Goal: Information Seeking & Learning: Learn about a topic

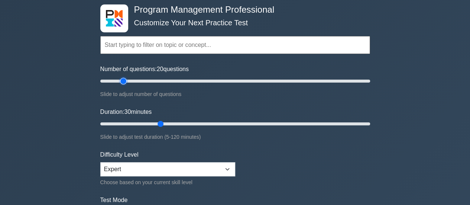
type input "20"
click at [123, 82] on input "Number of questions: 20 questions" at bounding box center [235, 81] width 270 height 9
click at [138, 123] on input "Duration: 20 minutes" at bounding box center [235, 123] width 270 height 9
click at [143, 124] on input "Duration: 20 minutes" at bounding box center [235, 123] width 270 height 9
type input "25"
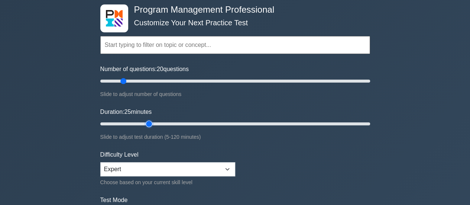
click at [143, 124] on input "Duration: 25 minutes" at bounding box center [235, 123] width 270 height 9
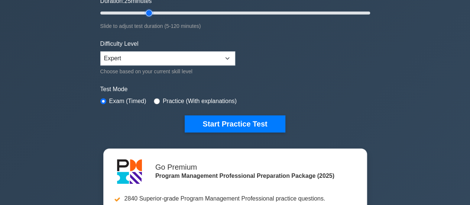
scroll to position [149, 0]
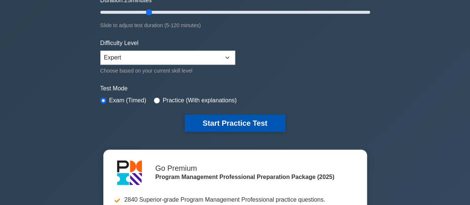
click at [222, 121] on button "Start Practice Test" at bounding box center [235, 122] width 100 height 17
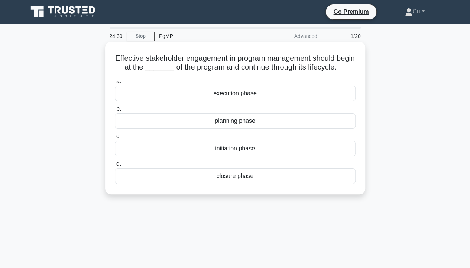
click at [233, 156] on div "initiation phase" at bounding box center [235, 149] width 241 height 16
click at [115, 139] on input "c. initiation phase" at bounding box center [115, 136] width 0 height 5
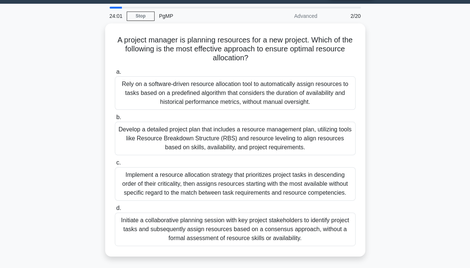
scroll to position [37, 0]
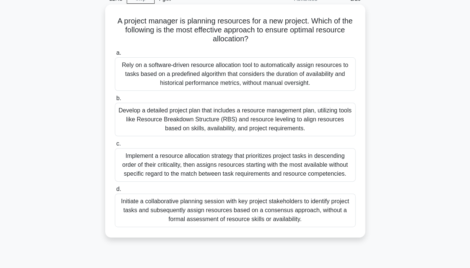
click at [227, 121] on div "Develop a detailed project plan that includes a resource management plan, utili…" at bounding box center [235, 119] width 241 height 33
click at [115, 101] on input "b. Develop a detailed project plan that includes a resource management plan, ut…" at bounding box center [115, 98] width 0 height 5
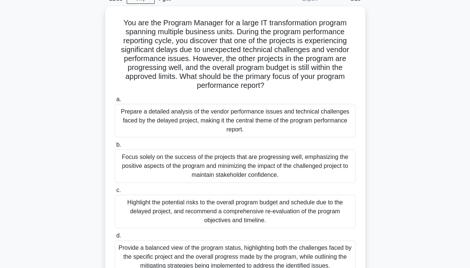
scroll to position [74, 0]
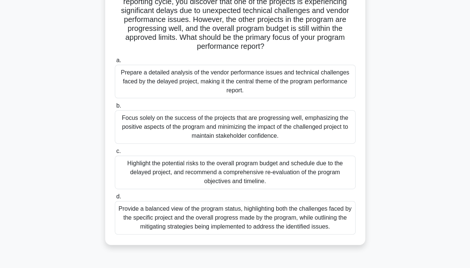
click at [257, 204] on div "Provide a balanced view of the program status, highlighting both the challenges…" at bounding box center [235, 217] width 241 height 33
click at [115, 199] on input "d. Provide a balanced view of the program status, highlighting both the challen…" at bounding box center [115, 196] width 0 height 5
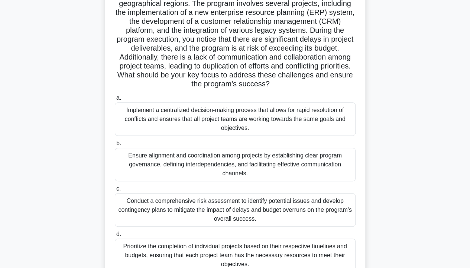
scroll to position [112, 0]
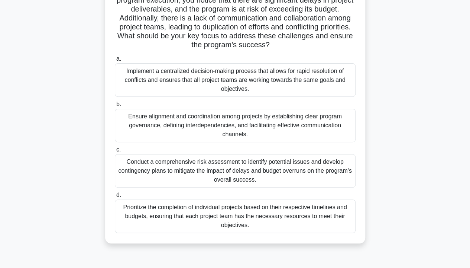
click at [287, 175] on div "Conduct a comprehensive risk assessment to identify potential issues and develo…" at bounding box center [235, 170] width 241 height 33
click at [115, 152] on input "c. Conduct a comprehensive risk assessment to identify potential issues and dev…" at bounding box center [115, 149] width 0 height 5
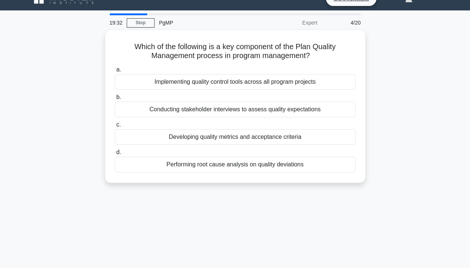
scroll to position [0, 0]
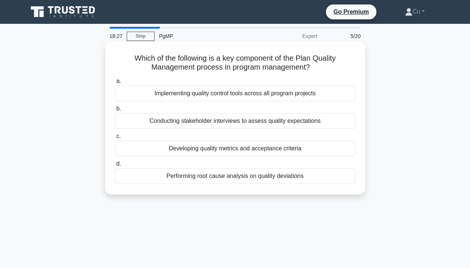
click at [269, 149] on div "Developing quality metrics and acceptance criteria" at bounding box center [235, 149] width 241 height 16
click at [115, 139] on input "c. Developing quality metrics and acceptance criteria" at bounding box center [115, 136] width 0 height 5
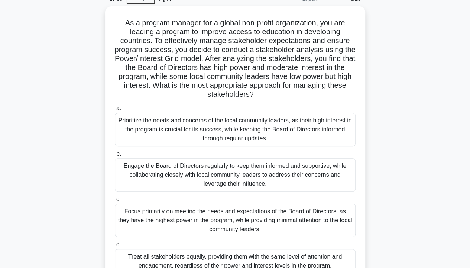
scroll to position [74, 0]
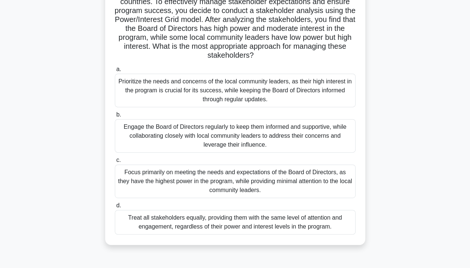
click at [297, 183] on div "Focus primarily on meeting the needs and expectations of the Board of Directors…" at bounding box center [235, 180] width 241 height 33
click at [115, 162] on input "c. Focus primarily on meeting the needs and expectations of the Board of Direct…" at bounding box center [115, 160] width 0 height 5
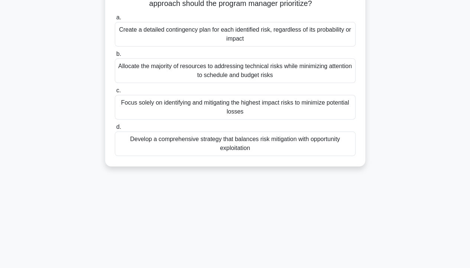
scroll to position [0, 0]
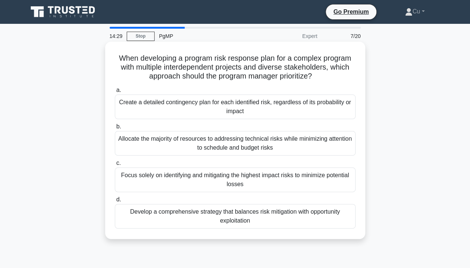
click at [318, 204] on div "Develop a comprehensive strategy that balances risk mitigation with opportunity…" at bounding box center [235, 216] width 241 height 25
click at [115, 202] on input "d. Develop a comprehensive strategy that balances risk mitigation with opportun…" at bounding box center [115, 199] width 0 height 5
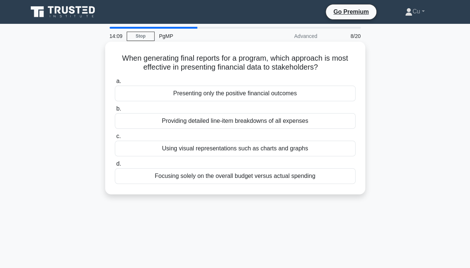
click at [318, 152] on div "Using visual representations such as charts and graphs" at bounding box center [235, 149] width 241 height 16
click at [115, 139] on input "c. Using visual representations such as charts and graphs" at bounding box center [115, 136] width 0 height 5
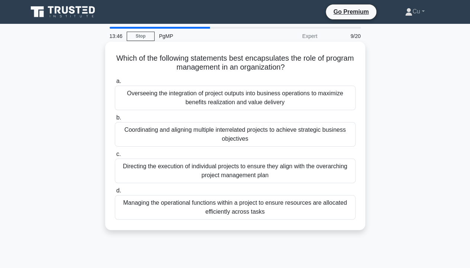
click at [306, 134] on div "Coordinating and aligning multiple interrelated projects to achieve strategic b…" at bounding box center [235, 134] width 241 height 25
click at [115, 120] on input "b. Coordinating and aligning multiple interrelated projects to achieve strategi…" at bounding box center [115, 117] width 0 height 5
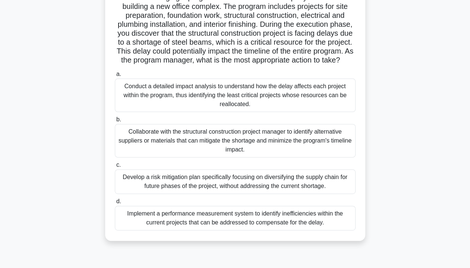
scroll to position [74, 0]
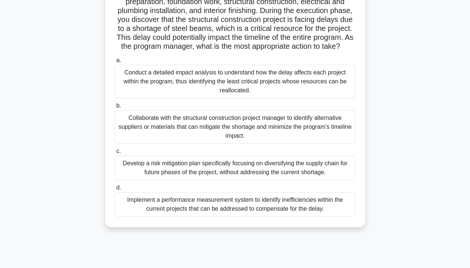
click at [274, 136] on div "Collaborate with the structural construction project manager to identify altern…" at bounding box center [235, 126] width 241 height 33
click at [115, 108] on input "b. Collaborate with the structural construction project manager to identify alt…" at bounding box center [115, 105] width 0 height 5
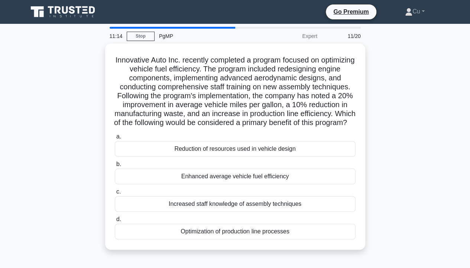
scroll to position [37, 0]
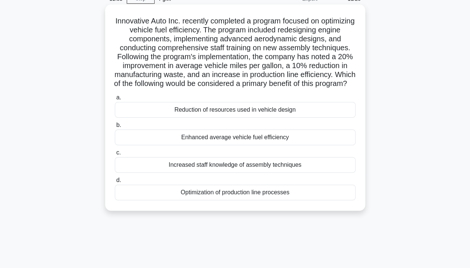
click at [297, 145] on div "Enhanced average vehicle fuel efficiency" at bounding box center [235, 137] width 241 height 16
click at [115, 127] on input "b. Enhanced average vehicle fuel efficiency" at bounding box center [115, 125] width 0 height 5
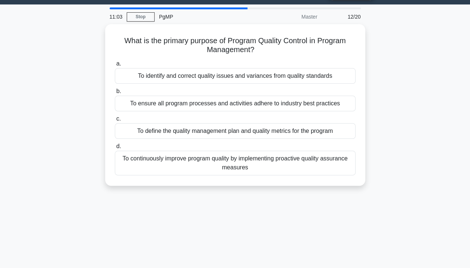
scroll to position [0, 0]
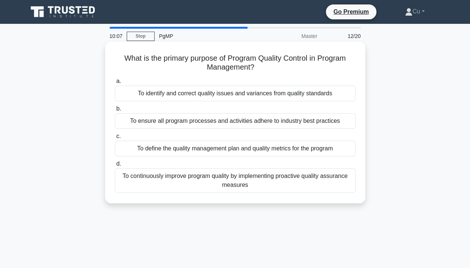
click at [328, 175] on div "To continuously improve program quality by implementing proactive quality assur…" at bounding box center [235, 180] width 241 height 25
click at [115, 166] on input "d. To continuously improve program quality by implementing proactive quality as…" at bounding box center [115, 163] width 0 height 5
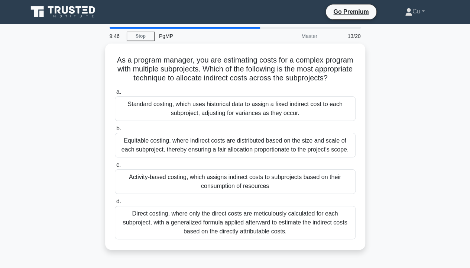
scroll to position [37, 0]
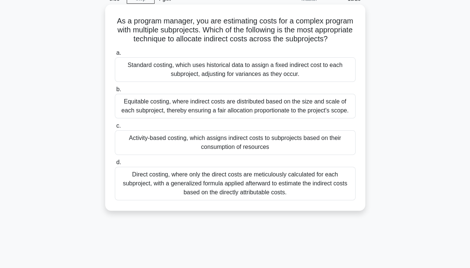
click at [200, 111] on div "Equitable costing, where indirect costs are distributed based on the size and s…" at bounding box center [235, 106] width 241 height 25
click at [115, 92] on input "b. Equitable costing, where indirect costs are distributed based on the size an…" at bounding box center [115, 89] width 0 height 5
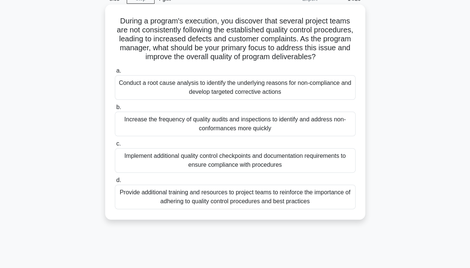
click at [317, 88] on div "Conduct a root cause analysis to identify the underlying reasons for non-compli…" at bounding box center [235, 87] width 241 height 25
click at [115, 73] on input "a. Conduct a root cause analysis to identify the underlying reasons for non-com…" at bounding box center [115, 70] width 0 height 5
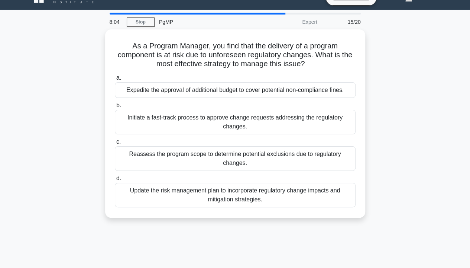
scroll to position [0, 0]
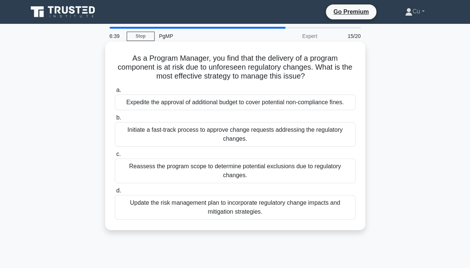
click at [244, 204] on div "Update the risk management plan to incorporate regulatory change impacts and mi…" at bounding box center [235, 207] width 241 height 25
click at [115, 193] on input "d. Update the risk management plan to incorporate regulatory change impacts and…" at bounding box center [115, 190] width 0 height 5
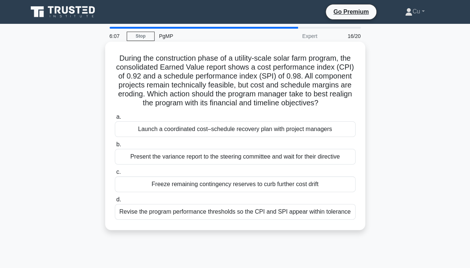
click at [324, 204] on div "Revise the program performance thresholds so the CPI and SPI appear within tole…" at bounding box center [235, 212] width 241 height 16
click at [115, 202] on input "d. Revise the program performance thresholds so the CPI and SPI appear within t…" at bounding box center [115, 199] width 0 height 5
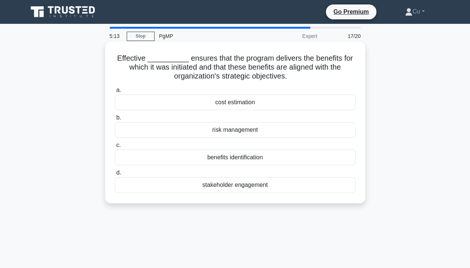
click at [259, 160] on div "benefits identification" at bounding box center [235, 157] width 241 height 16
click at [115, 148] on input "c. benefits identification" at bounding box center [115, 145] width 0 height 5
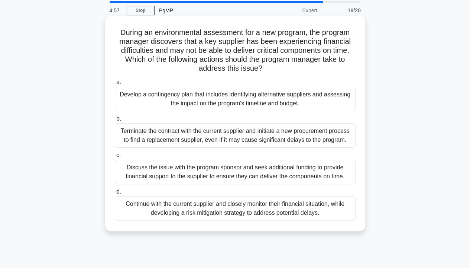
scroll to position [37, 0]
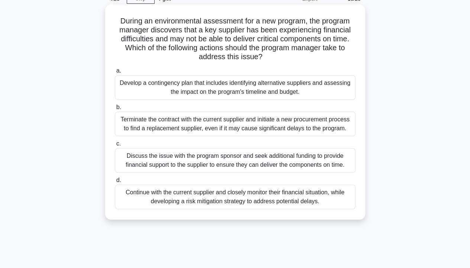
click at [210, 89] on div "Develop a contingency plan that includes identifying alternative suppliers and …" at bounding box center [235, 87] width 241 height 25
click at [115, 73] on input "a. Develop a contingency plan that includes identifying alternative suppliers a…" at bounding box center [115, 70] width 0 height 5
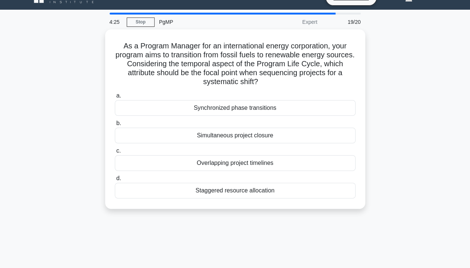
scroll to position [0, 0]
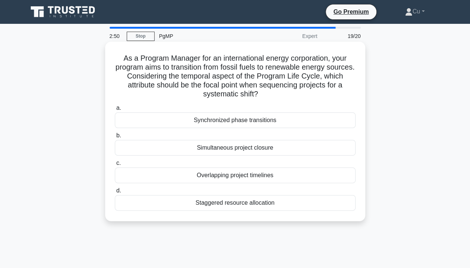
click at [255, 204] on div "Staggered resource allocation" at bounding box center [235, 203] width 241 height 16
click at [115, 193] on input "d. Staggered resource allocation" at bounding box center [115, 190] width 0 height 5
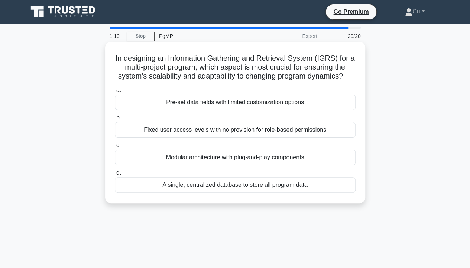
drag, startPoint x: 285, startPoint y: 159, endPoint x: 290, endPoint y: 157, distance: 5.3
click at [286, 159] on div "Modular architecture with plug-and-play components" at bounding box center [235, 157] width 241 height 16
click at [171, 162] on div "Modular architecture with plug-and-play components" at bounding box center [235, 157] width 241 height 16
click at [115, 148] on input "c. Modular architecture with plug-and-play components" at bounding box center [115, 145] width 0 height 5
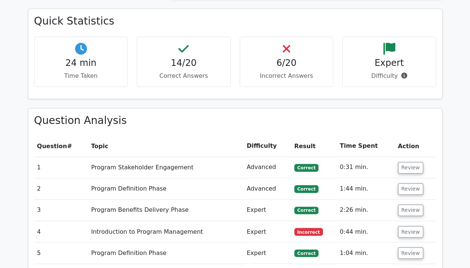
scroll to position [520, 0]
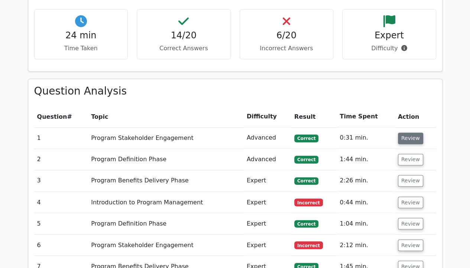
click at [409, 132] on button "Review" at bounding box center [410, 138] width 25 height 12
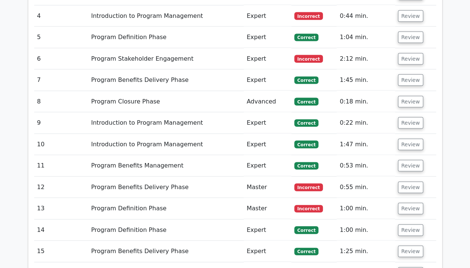
scroll to position [558, 0]
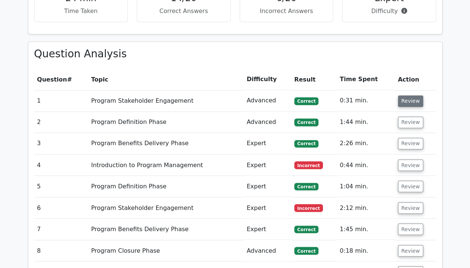
click at [409, 95] on button "Review" at bounding box center [410, 101] width 25 height 12
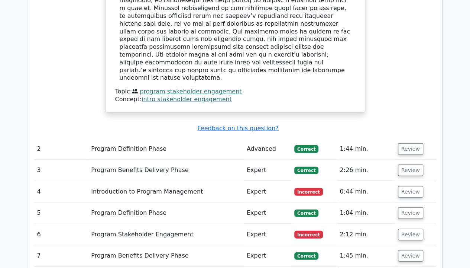
scroll to position [892, 0]
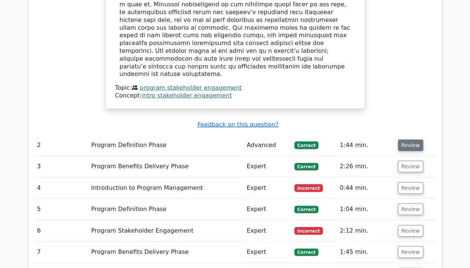
click at [407, 139] on button "Review" at bounding box center [410, 145] width 25 height 12
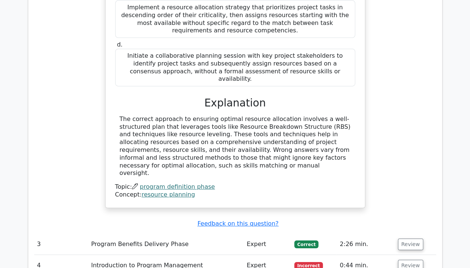
scroll to position [1189, 0]
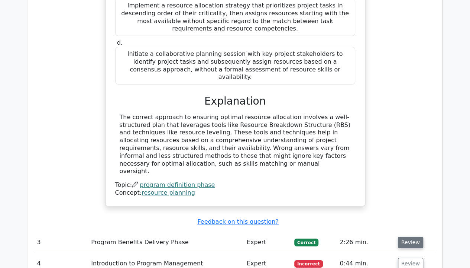
click at [414, 236] on button "Review" at bounding box center [410, 242] width 25 height 12
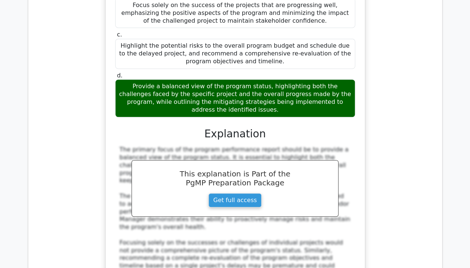
scroll to position [1673, 0]
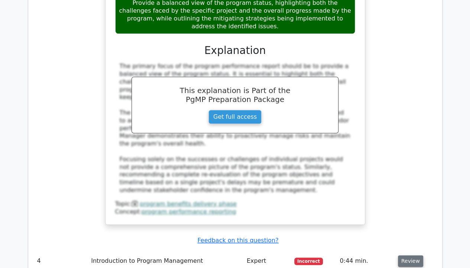
click at [416, 255] on button "Review" at bounding box center [410, 261] width 25 height 12
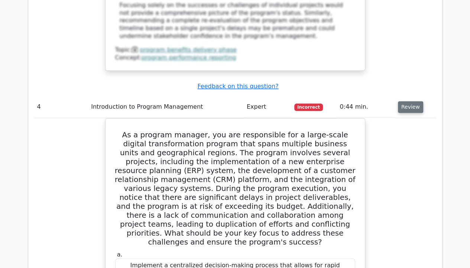
scroll to position [1859, 0]
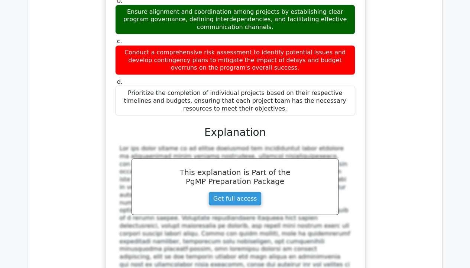
scroll to position [2119, 0]
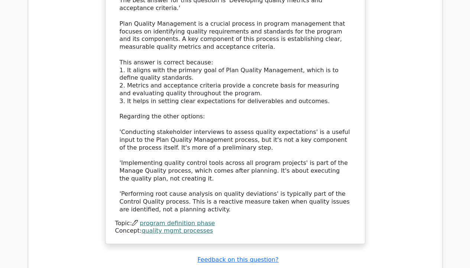
scroll to position [2639, 0]
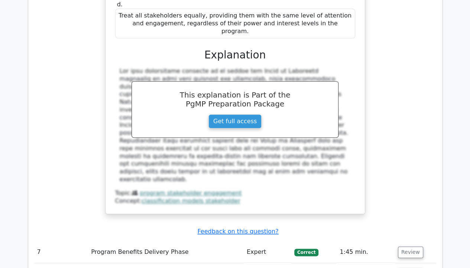
scroll to position [3160, 0]
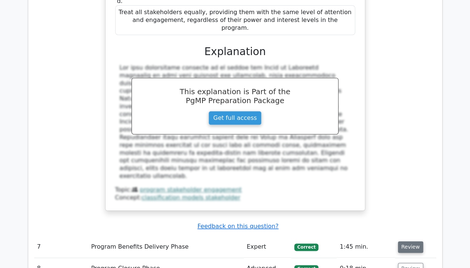
click at [408, 241] on button "Review" at bounding box center [410, 247] width 25 height 12
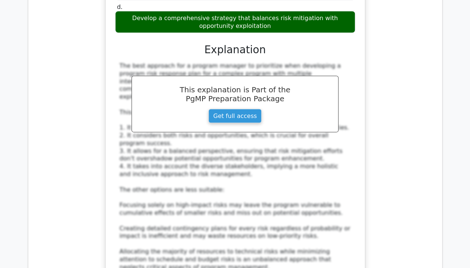
scroll to position [3606, 0]
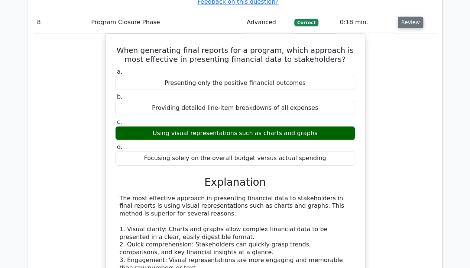
scroll to position [4014, 0]
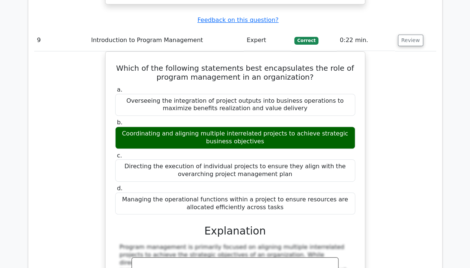
scroll to position [4423, 0]
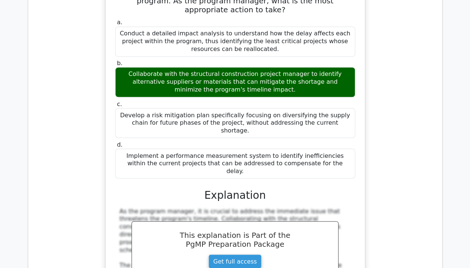
scroll to position [4869, 0]
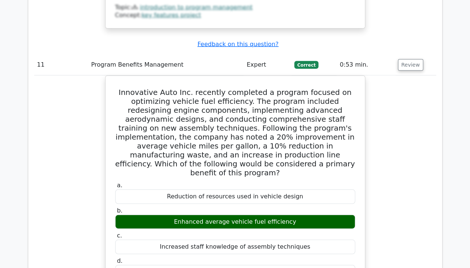
scroll to position [5204, 0]
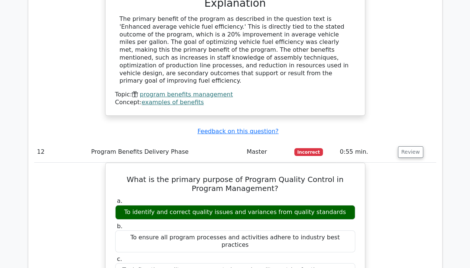
scroll to position [5539, 0]
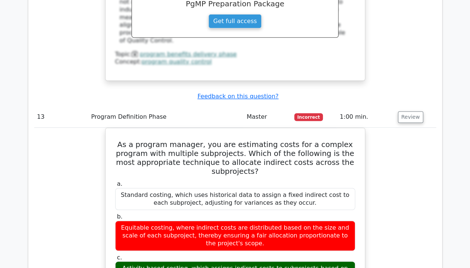
scroll to position [5873, 0]
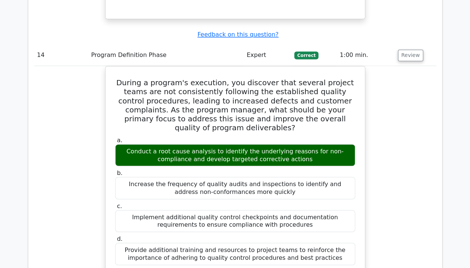
scroll to position [6245, 0]
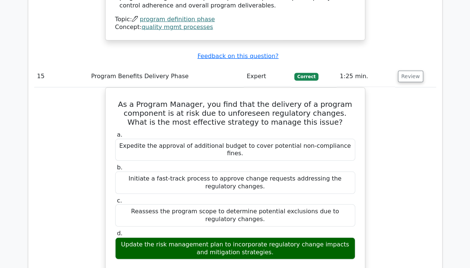
scroll to position [6579, 0]
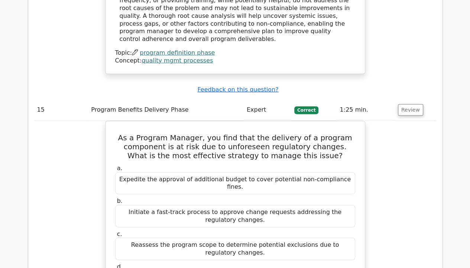
drag, startPoint x: 407, startPoint y: 231, endPoint x: 409, endPoint y: 226, distance: 6.0
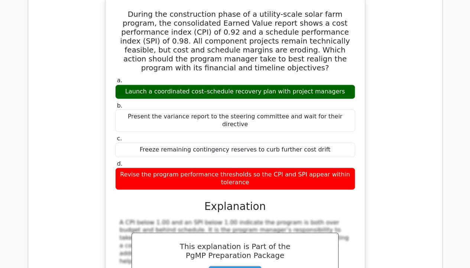
scroll to position [7137, 0]
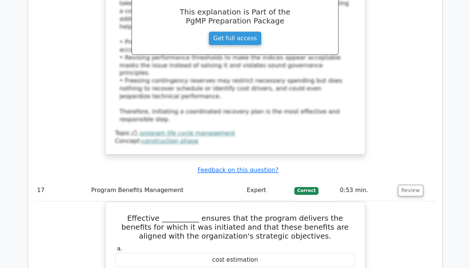
scroll to position [7434, 0]
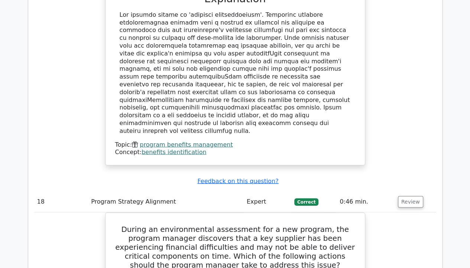
scroll to position [7806, 0]
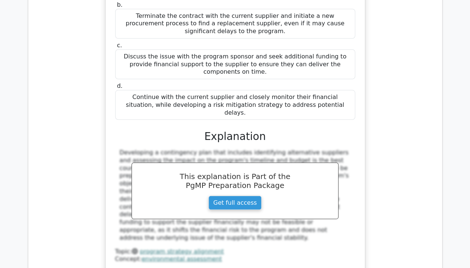
scroll to position [8178, 0]
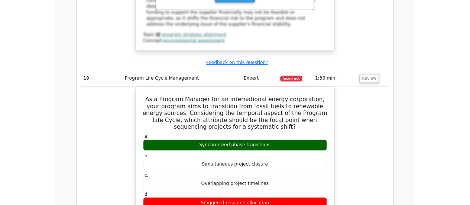
scroll to position [8289, 0]
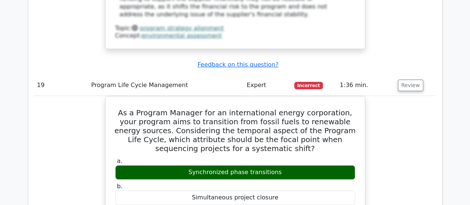
drag, startPoint x: 116, startPoint y: 64, endPoint x: 332, endPoint y: 176, distance: 243.2
copy div "In designing an Information Gathering and Retrieval System (IGRS) for a multi-p…"
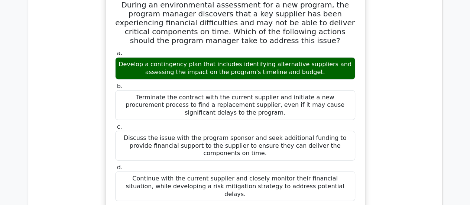
scroll to position [7955, 0]
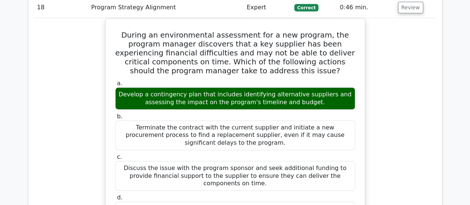
drag, startPoint x: 120, startPoint y: 19, endPoint x: 313, endPoint y: 152, distance: 234.9
copy div "As a Program Manager for an international energy corporation, your program aims…"
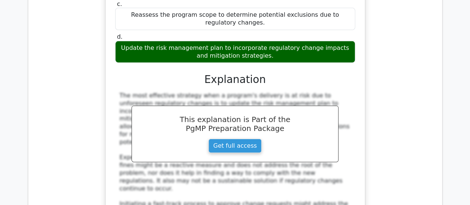
scroll to position [6802, 0]
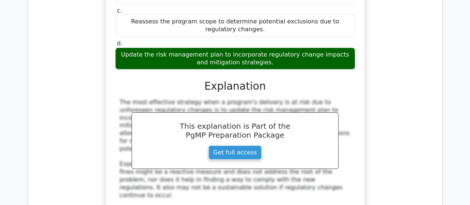
drag, startPoint x: 116, startPoint y: 32, endPoint x: 252, endPoint y: 185, distance: 205.1
copy div "During the construction phase of a utility-scale solar farm program, the consol…"
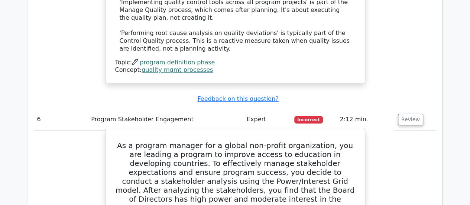
scroll to position [2788, 0]
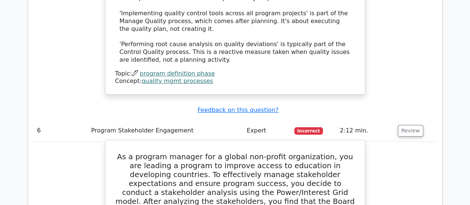
click at [120, 152] on h5 "As a program manager for a global non-profit organization, you are leading a pr…" at bounding box center [235, 196] width 242 height 89
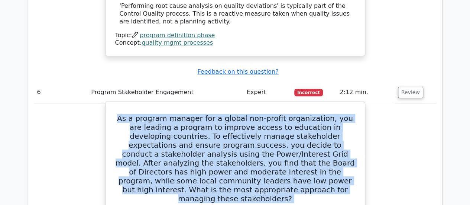
scroll to position [2937, 0]
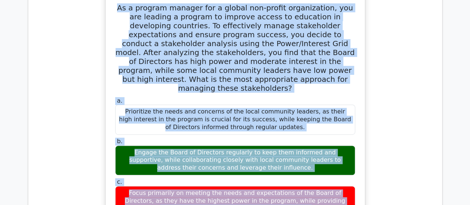
drag, startPoint x: 121, startPoint y: 10, endPoint x: 347, endPoint y: 90, distance: 239.9
copy div "As a program manager for a global non-profit organization, you are leading a pr…"
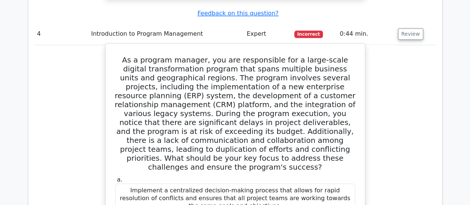
scroll to position [2007, 0]
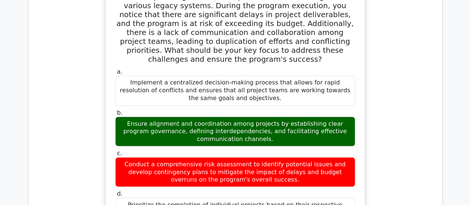
drag, startPoint x: 117, startPoint y: 23, endPoint x: 344, endPoint y: 96, distance: 237.6
click at [344, 96] on div "As a program manager, you are responsible for a large-scale digital transformat…" at bounding box center [236, 177] width 254 height 476
copy div "As a program manager, you are responsible for a large-scale digital transformat…"
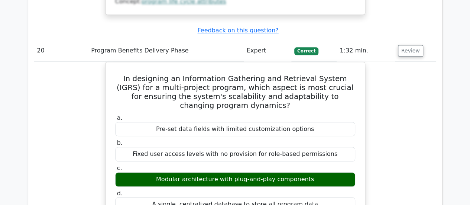
scroll to position [8827, 0]
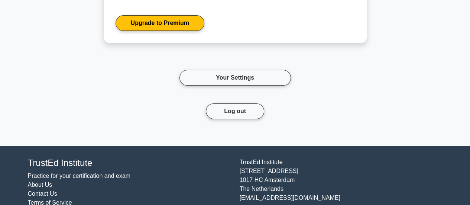
scroll to position [1482, 0]
